Goal: Information Seeking & Learning: Learn about a topic

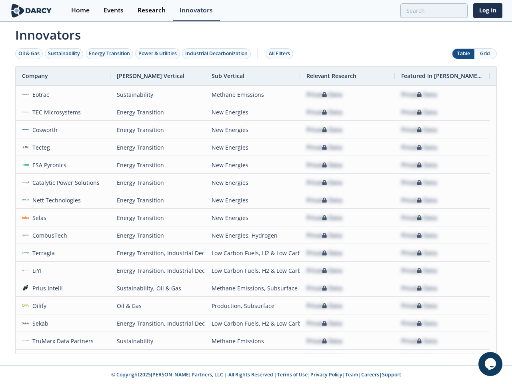
click at [29, 54] on div "Oil & Gas" at bounding box center [28, 53] width 21 height 7
click at [64, 54] on div "Sustainability" at bounding box center [64, 53] width 32 height 7
click at [110, 54] on div "Energy Transition" at bounding box center [109, 53] width 41 height 7
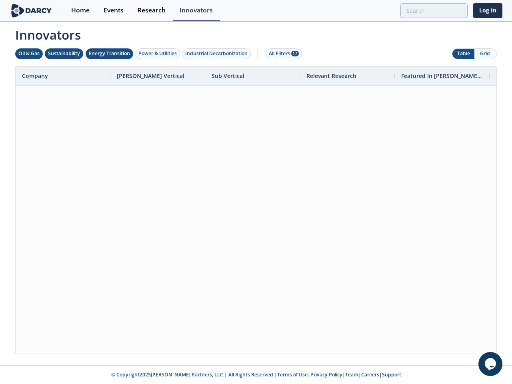
click at [158, 54] on div "Power & Utilities" at bounding box center [157, 53] width 38 height 7
click at [218, 54] on div "Industrial Decarbonization" at bounding box center [216, 53] width 62 height 7
click at [281, 54] on div "All Filters 28" at bounding box center [284, 53] width 30 height 7
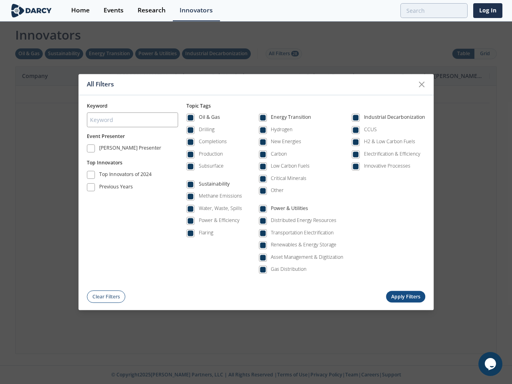
click at [485, 54] on div "All Filters Keyword Event Presenter [PERSON_NAME] Presenter Top Innovators Top …" at bounding box center [256, 192] width 512 height 384
